Goal: Task Accomplishment & Management: Use online tool/utility

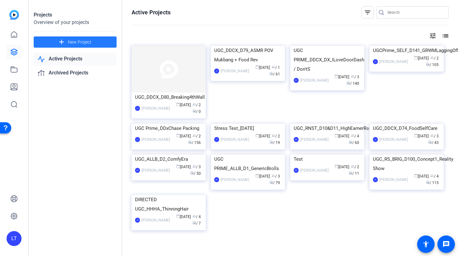
click at [84, 38] on span at bounding box center [75, 42] width 83 height 15
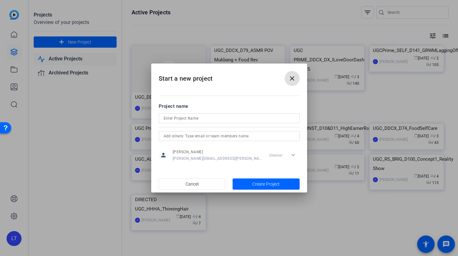
click at [183, 119] on input at bounding box center [229, 118] width 131 height 7
paste input "UGC_DDCX_D79_DateNight"
type input "UGC_DDCX_D79_DateNight"
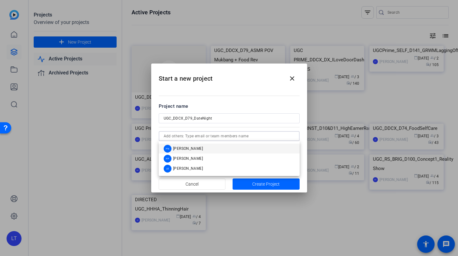
click at [189, 136] on input "text" at bounding box center [229, 135] width 131 height 7
click at [189, 148] on span "[PERSON_NAME]" at bounding box center [188, 148] width 30 height 5
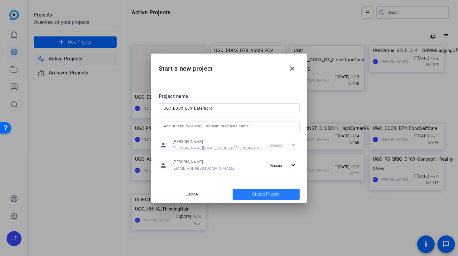
click at [258, 194] on span "Create Project" at bounding box center [265, 194] width 27 height 7
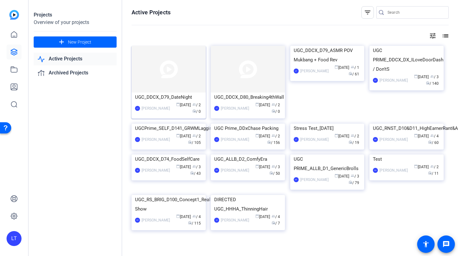
click at [158, 69] on img at bounding box center [169, 69] width 74 height 47
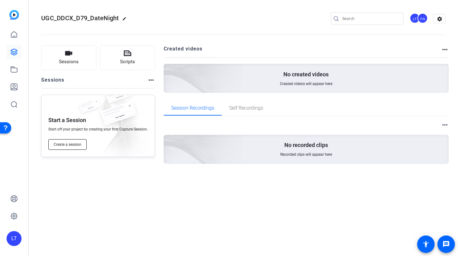
click at [68, 142] on button "Create a session" at bounding box center [67, 144] width 38 height 11
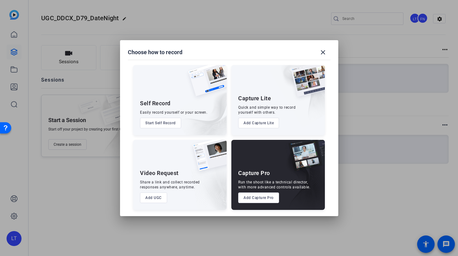
click at [269, 198] on button "Add Capture Pro" at bounding box center [258, 198] width 41 height 11
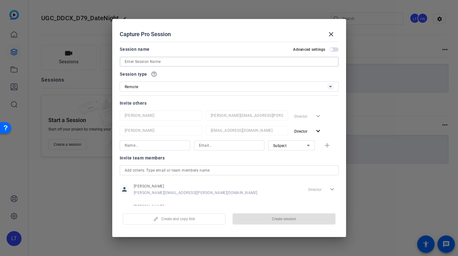
click at [147, 59] on input at bounding box center [229, 61] width 209 height 7
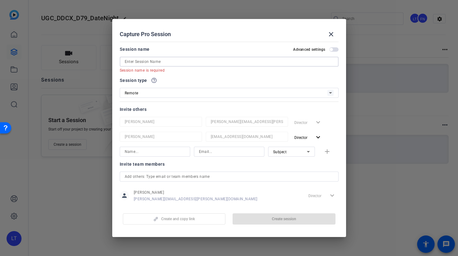
paste input "Johanna Chone"
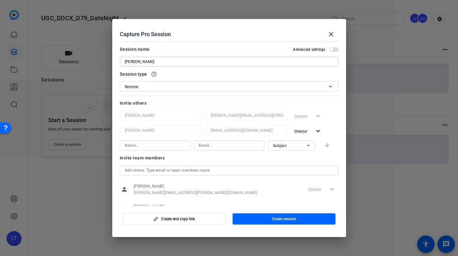
click at [124, 63] on div "Johanna Chone" at bounding box center [229, 62] width 219 height 10
click at [124, 61] on div "Johanna Chone" at bounding box center [229, 62] width 219 height 10
click at [126, 61] on input "Johanna Chone" at bounding box center [229, 61] width 209 height 7
paste input "10030906198"
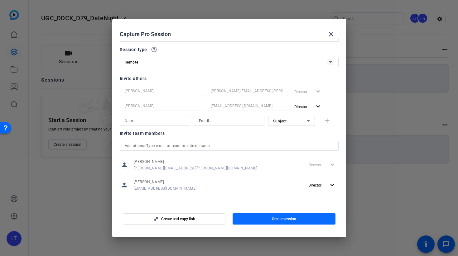
type input "10030906198 - [PERSON_NAME]"
click at [277, 218] on span "Create session" at bounding box center [284, 219] width 24 height 5
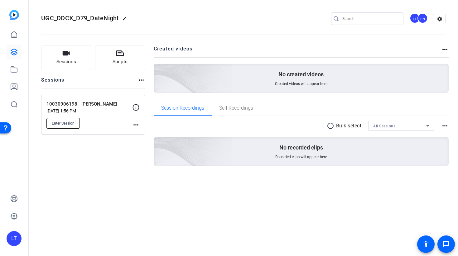
click at [57, 123] on span "Enter Session" at bounding box center [63, 123] width 23 height 5
click at [51, 128] on button "Enter Session" at bounding box center [62, 123] width 33 height 11
click at [13, 54] on icon at bounding box center [13, 51] width 7 height 7
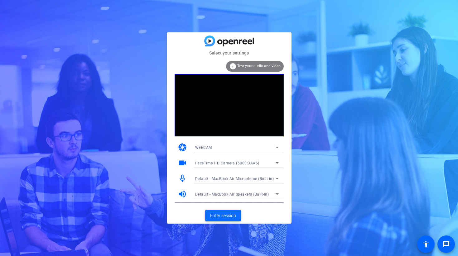
click at [223, 218] on span "Enter session" at bounding box center [223, 216] width 26 height 7
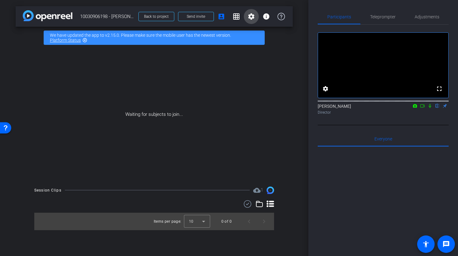
click at [246, 17] on span at bounding box center [251, 16] width 15 height 15
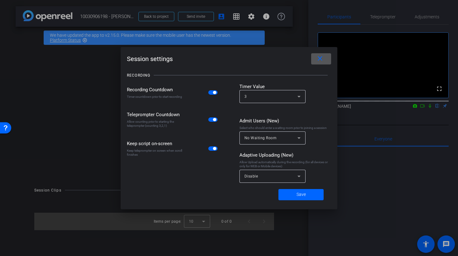
click at [256, 174] on span "Disable" at bounding box center [251, 176] width 14 height 4
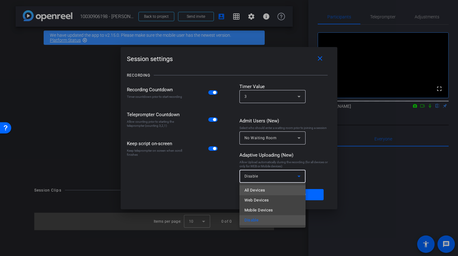
click at [249, 189] on span "All Devices" at bounding box center [254, 190] width 21 height 7
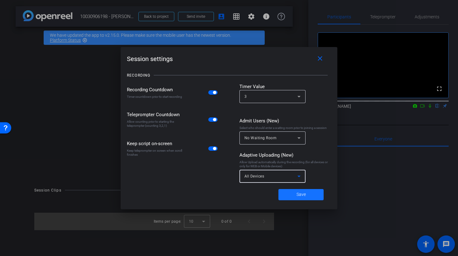
click at [296, 193] on span at bounding box center [300, 194] width 45 height 15
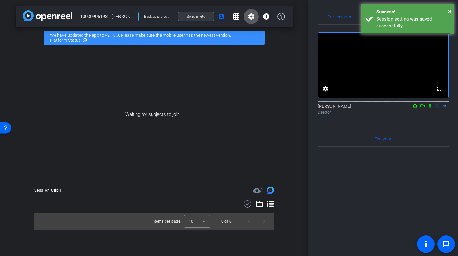
click at [187, 18] on span "Send invite" at bounding box center [196, 16] width 18 height 5
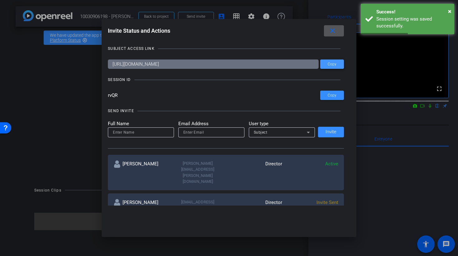
click at [330, 68] on span at bounding box center [332, 64] width 24 height 15
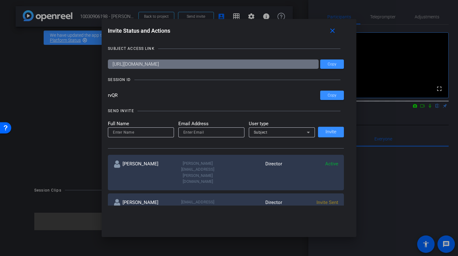
drag, startPoint x: 120, startPoint y: 96, endPoint x: 107, endPoint y: 96, distance: 12.8
click at [107, 96] on div "Invite Status and Actions close SUBJECT ACCESS LINK [URL][DOMAIN_NAME] Copy SES…" at bounding box center [229, 115] width 255 height 193
click at [38, 90] on div at bounding box center [229, 128] width 458 height 256
